Goal: Transaction & Acquisition: Obtain resource

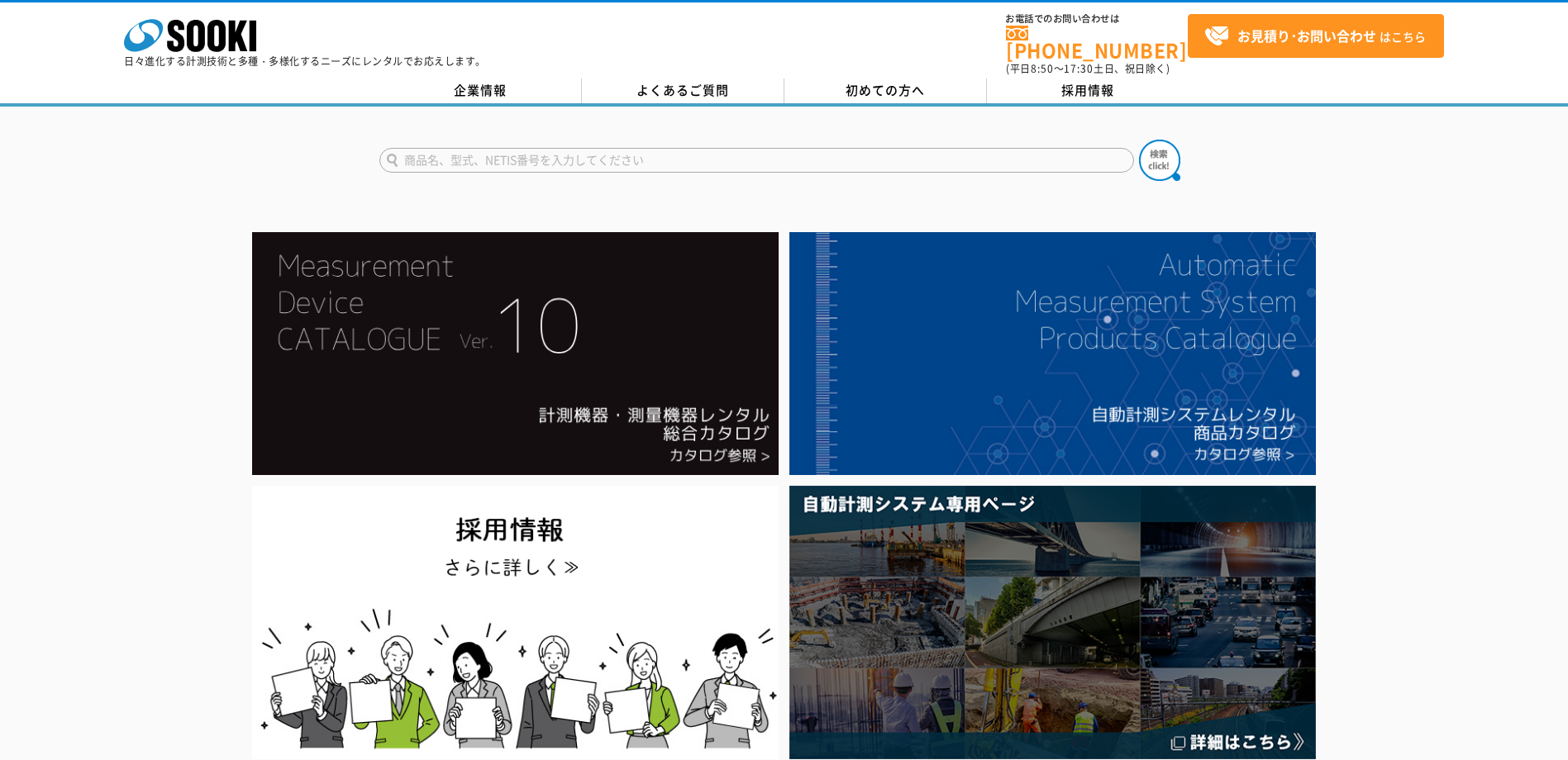
click at [557, 151] on input "text" at bounding box center [756, 160] width 755 height 24
type input "せ"
type input "酸素測定器"
click at [1139, 140] on button at bounding box center [1159, 160] width 41 height 41
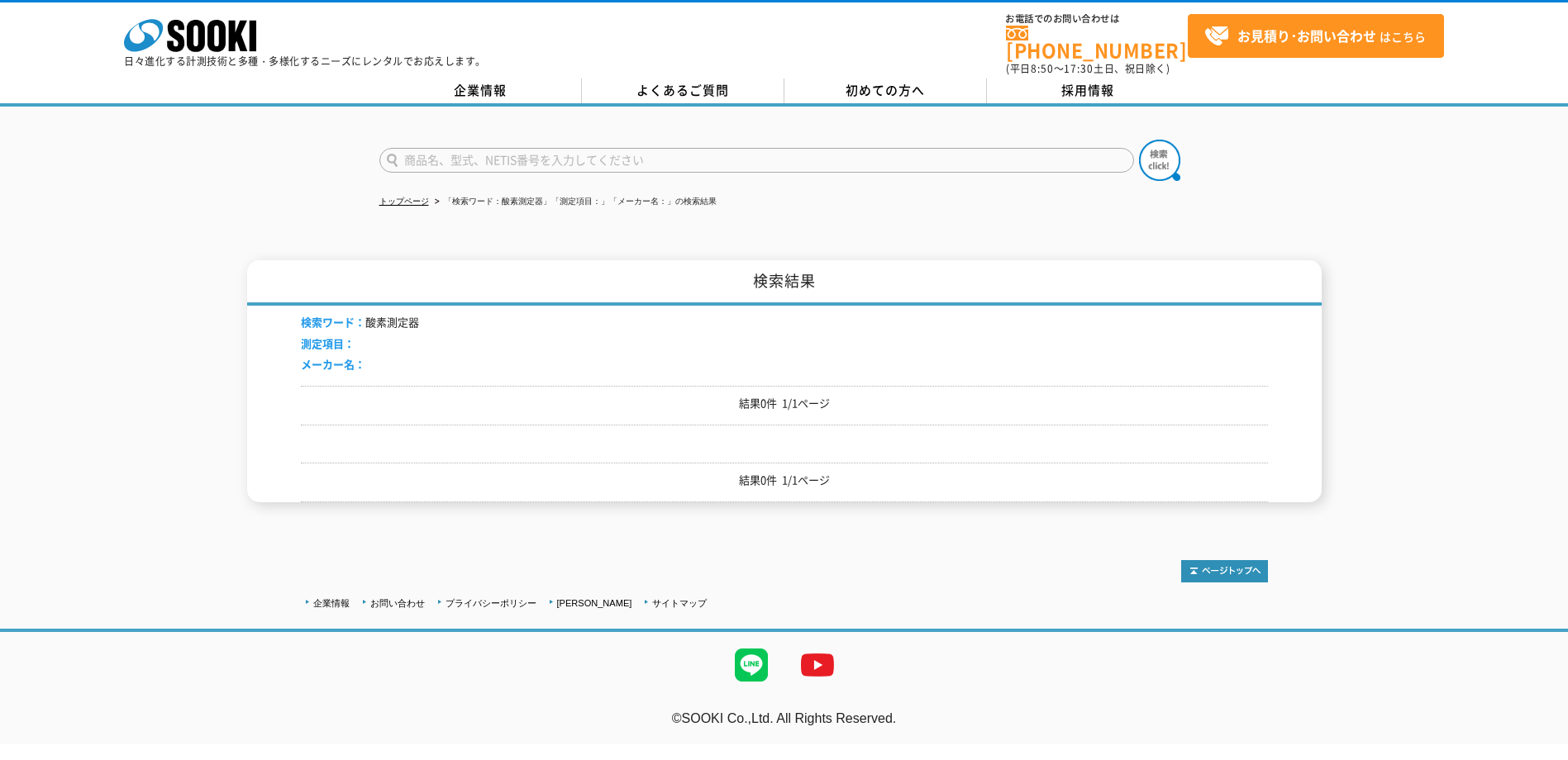
click at [524, 154] on input "text" at bounding box center [756, 160] width 755 height 24
type input "酸素"
click at [1139, 140] on button at bounding box center [1159, 160] width 41 height 41
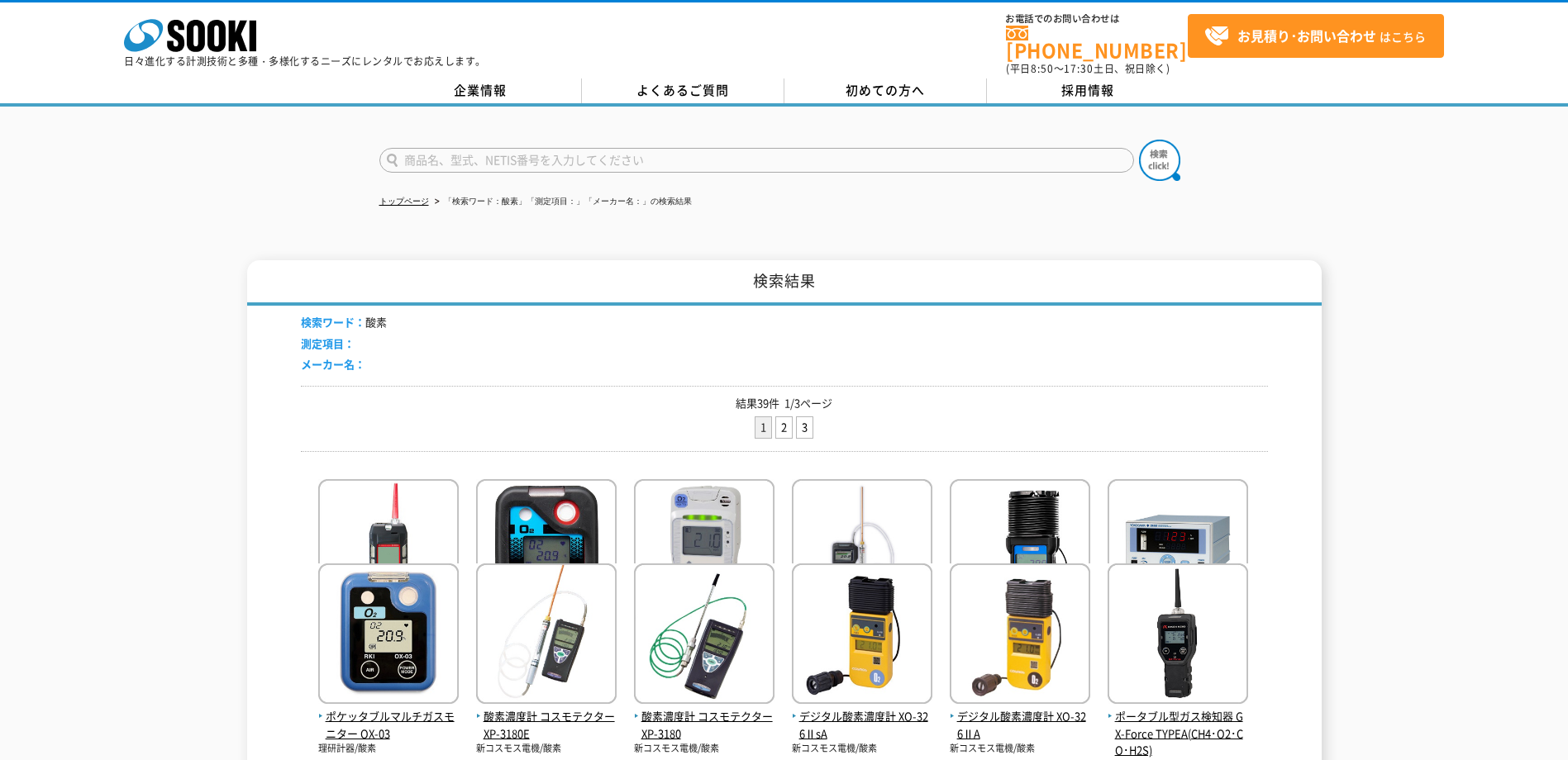
click at [491, 148] on input "text" at bounding box center [756, 160] width 755 height 24
type input "OX-08"
click at [1139, 140] on button at bounding box center [1159, 160] width 41 height 41
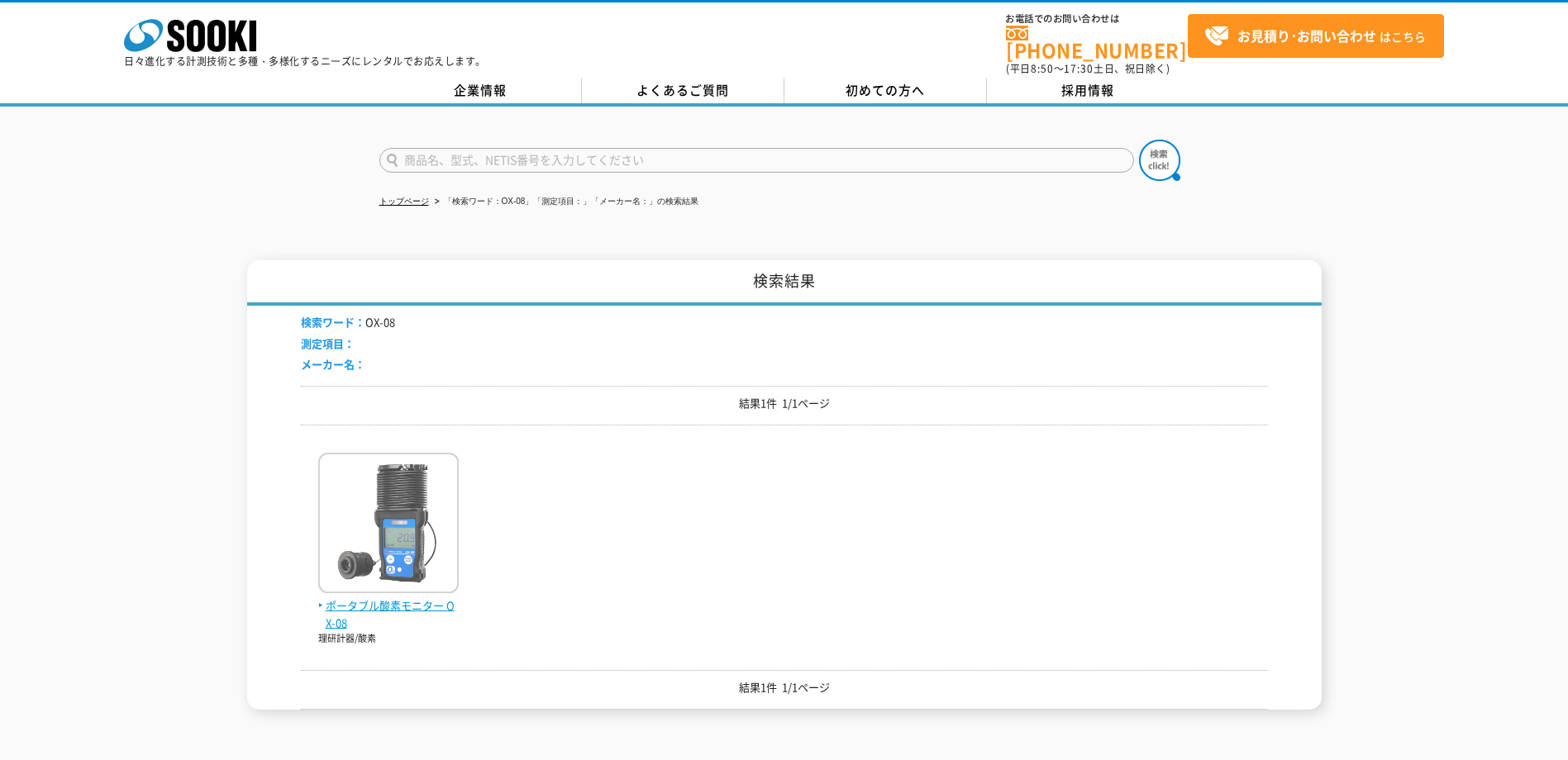
click at [413, 564] on img at bounding box center [388, 525] width 140 height 145
